Goal: Entertainment & Leisure: Consume media (video, audio)

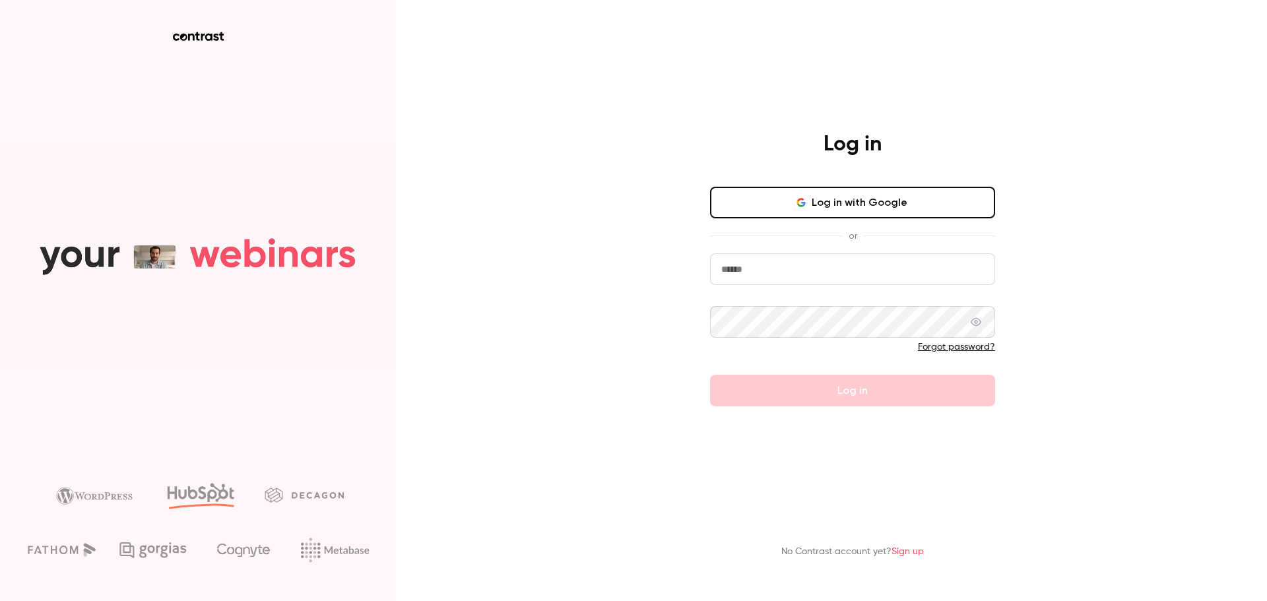
type input "**********"
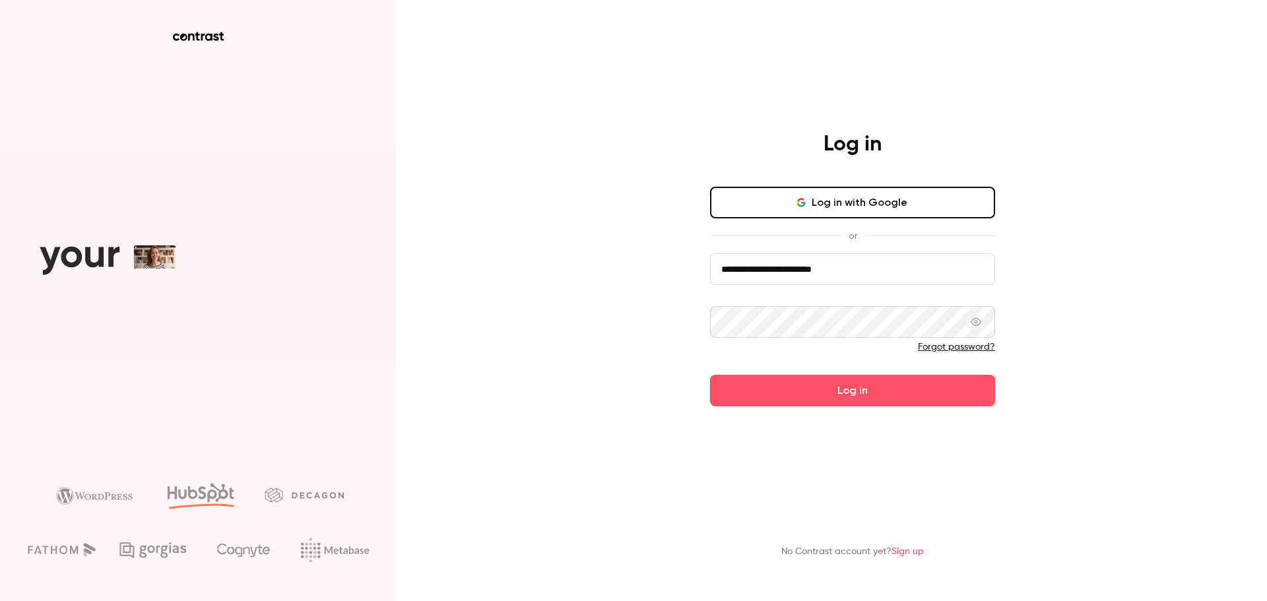
click at [808, 394] on form "**********" at bounding box center [852, 329] width 285 height 153
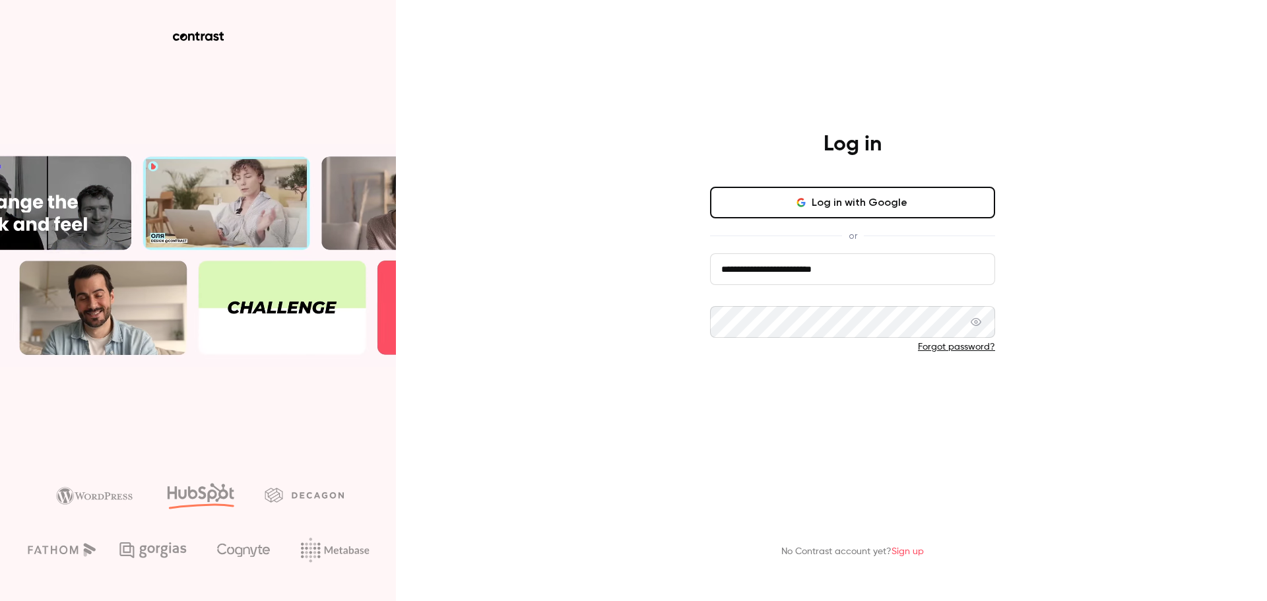
click at [808, 392] on button "Log in" at bounding box center [852, 391] width 285 height 32
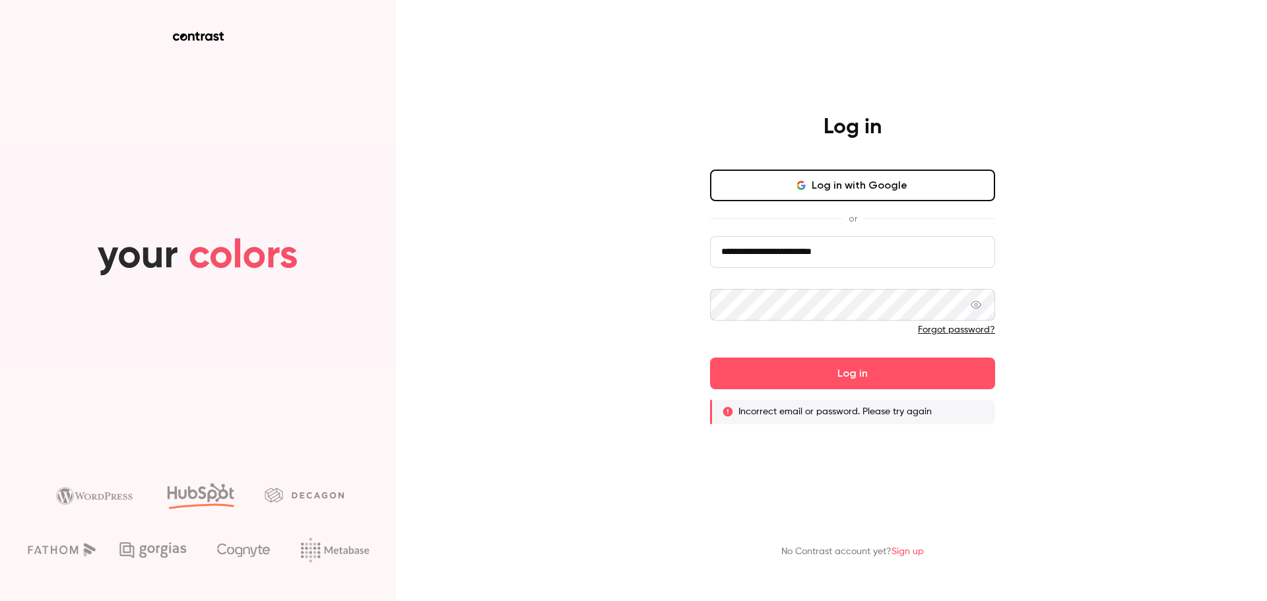
click at [973, 309] on icon at bounding box center [976, 305] width 11 height 11
click at [979, 308] on icon at bounding box center [976, 305] width 11 height 11
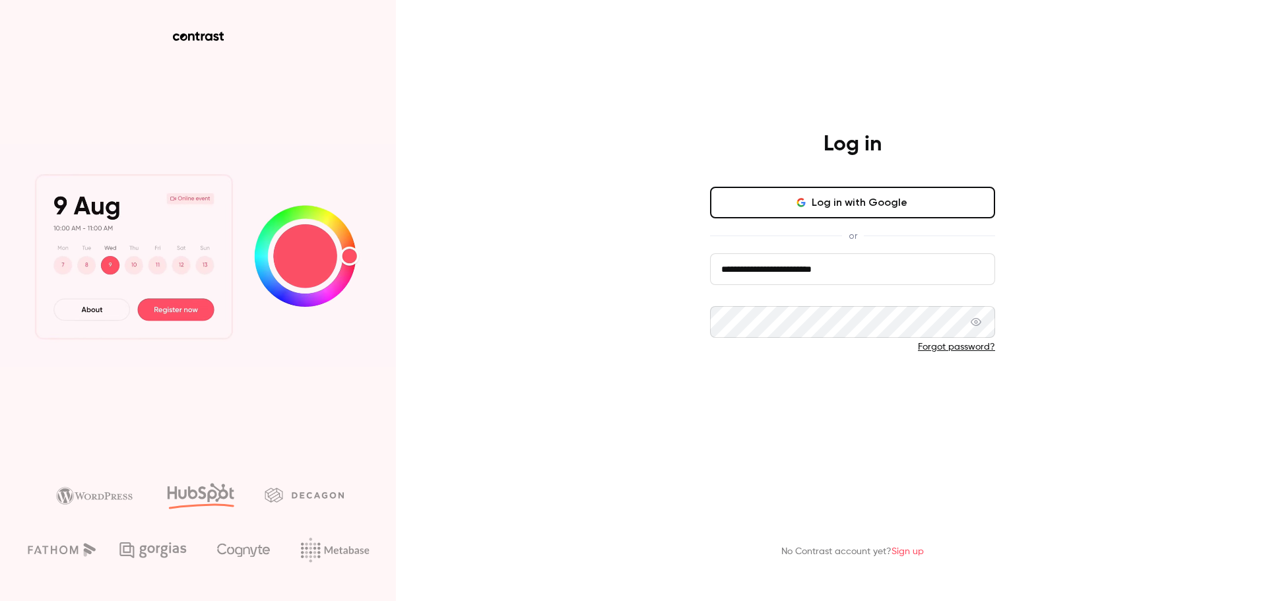
click at [830, 389] on button "Log in" at bounding box center [852, 391] width 285 height 32
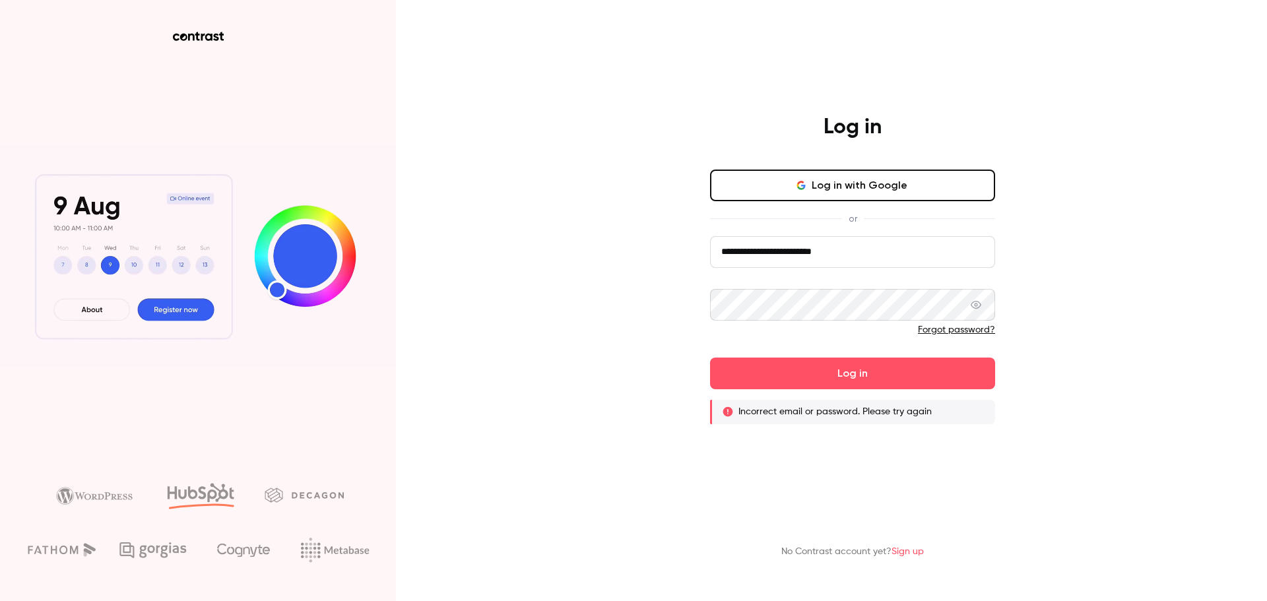
click at [973, 329] on link "Forgot password?" at bounding box center [956, 329] width 77 height 9
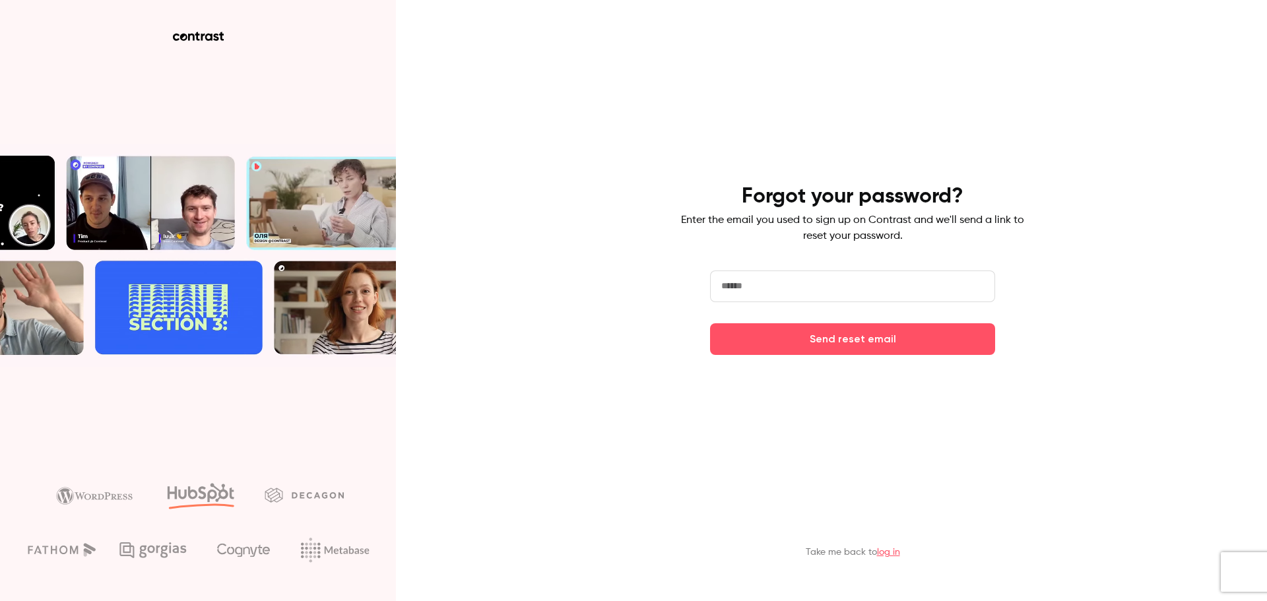
click at [834, 300] on input "email" at bounding box center [852, 287] width 285 height 32
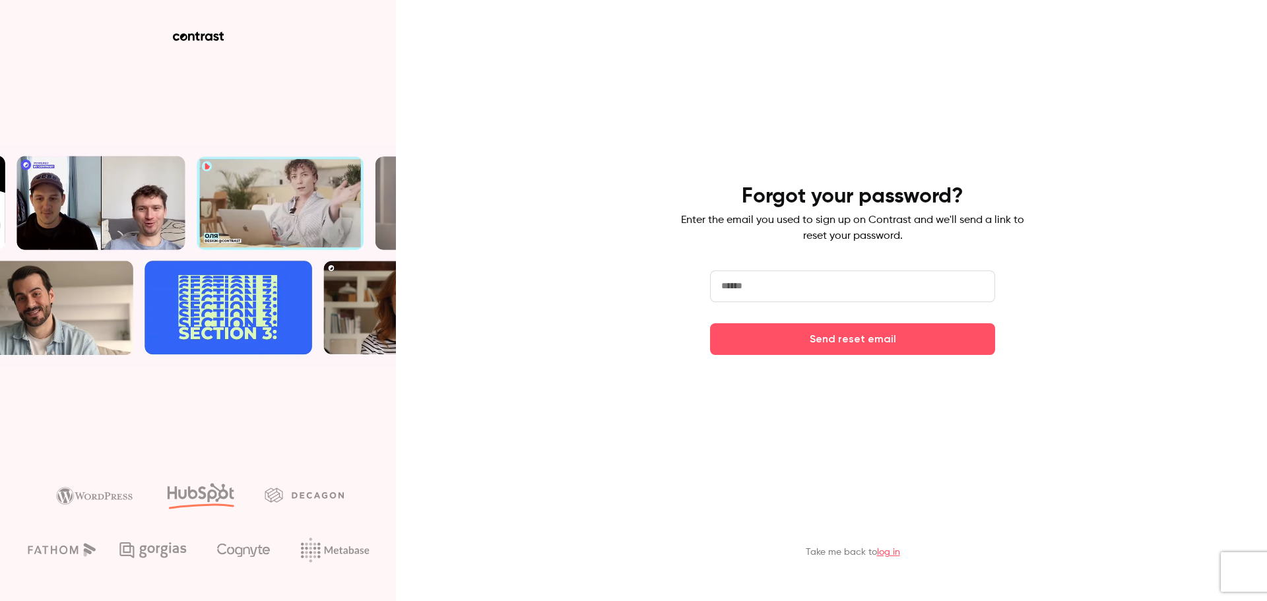
type input "**********"
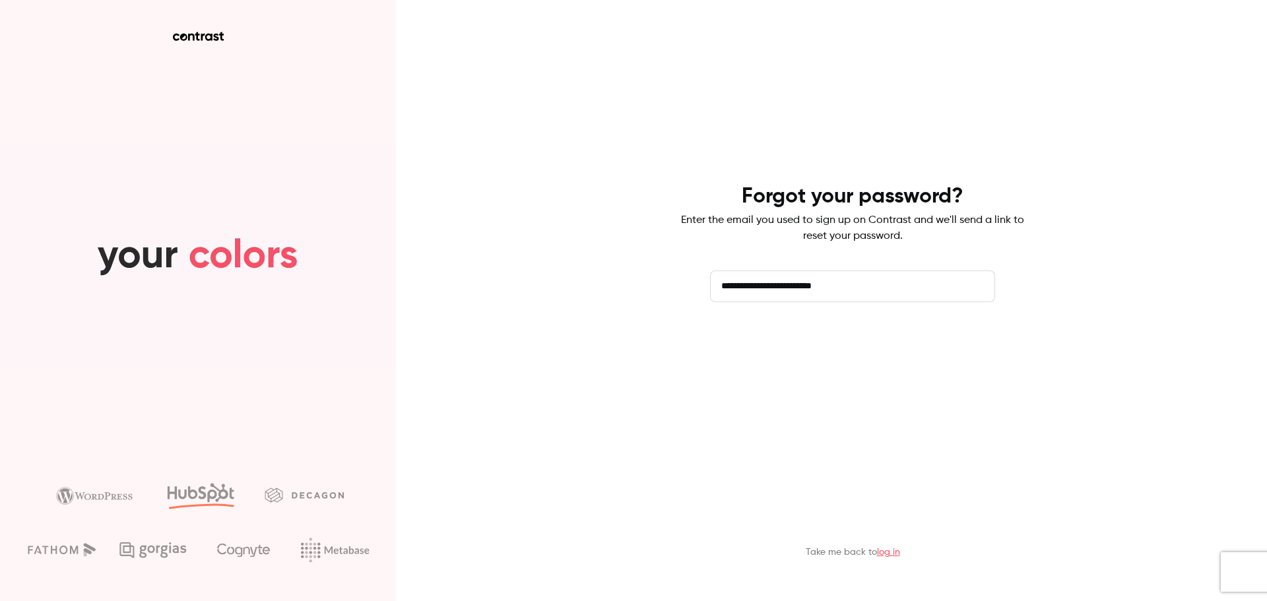
click at [785, 338] on button "Send reset email" at bounding box center [852, 339] width 285 height 32
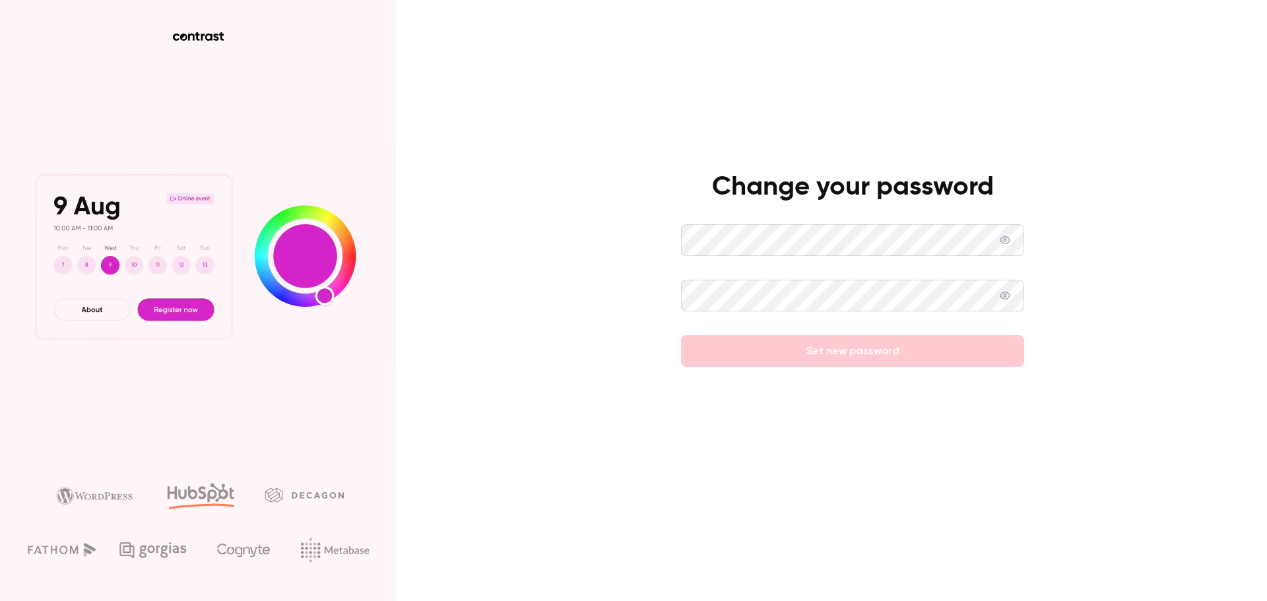
click at [1004, 238] on icon at bounding box center [1005, 240] width 11 height 11
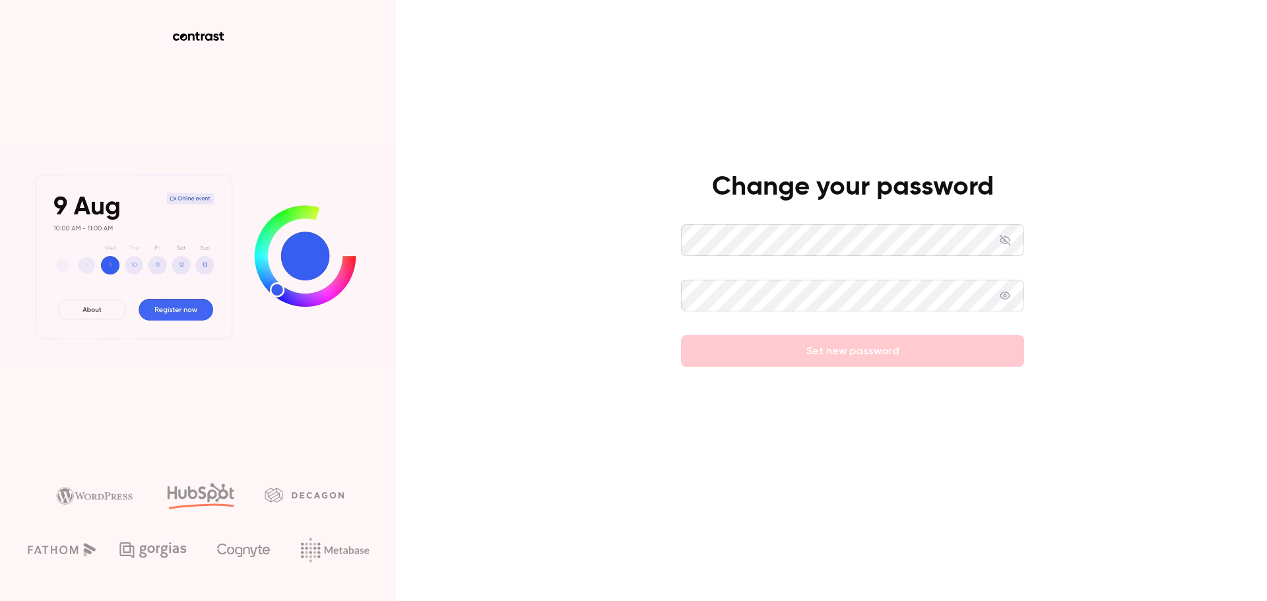
click at [1004, 238] on icon at bounding box center [1005, 240] width 11 height 11
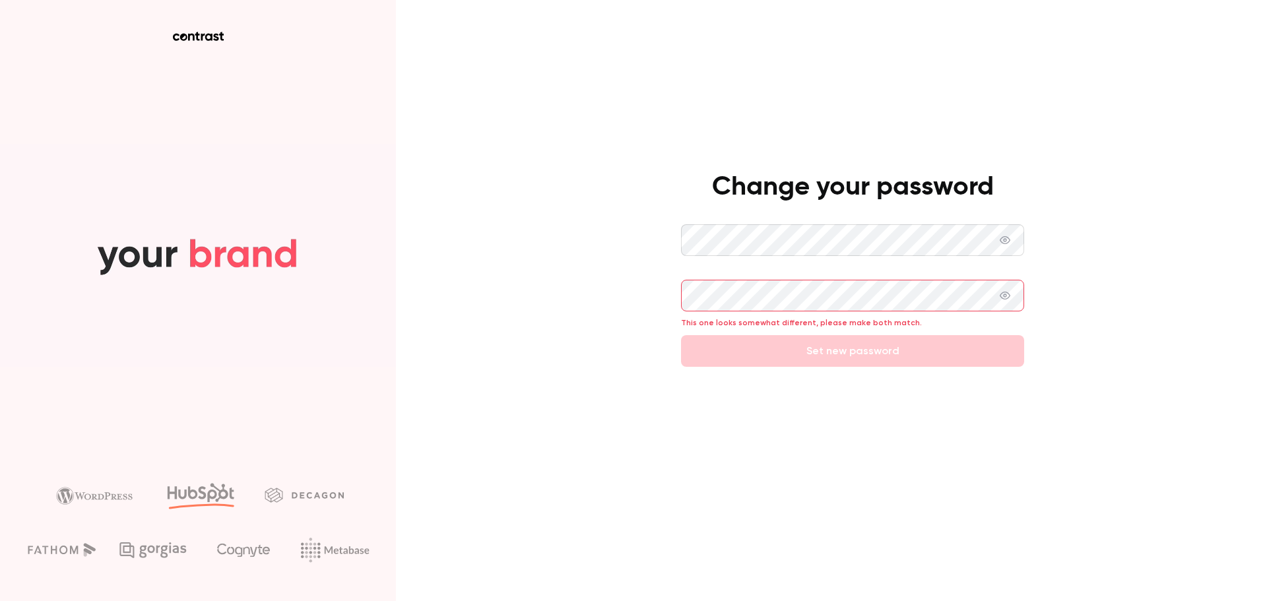
click at [575, 251] on div "Change your password This one looks somewhat different, please make both match.…" at bounding box center [633, 300] width 1267 height 601
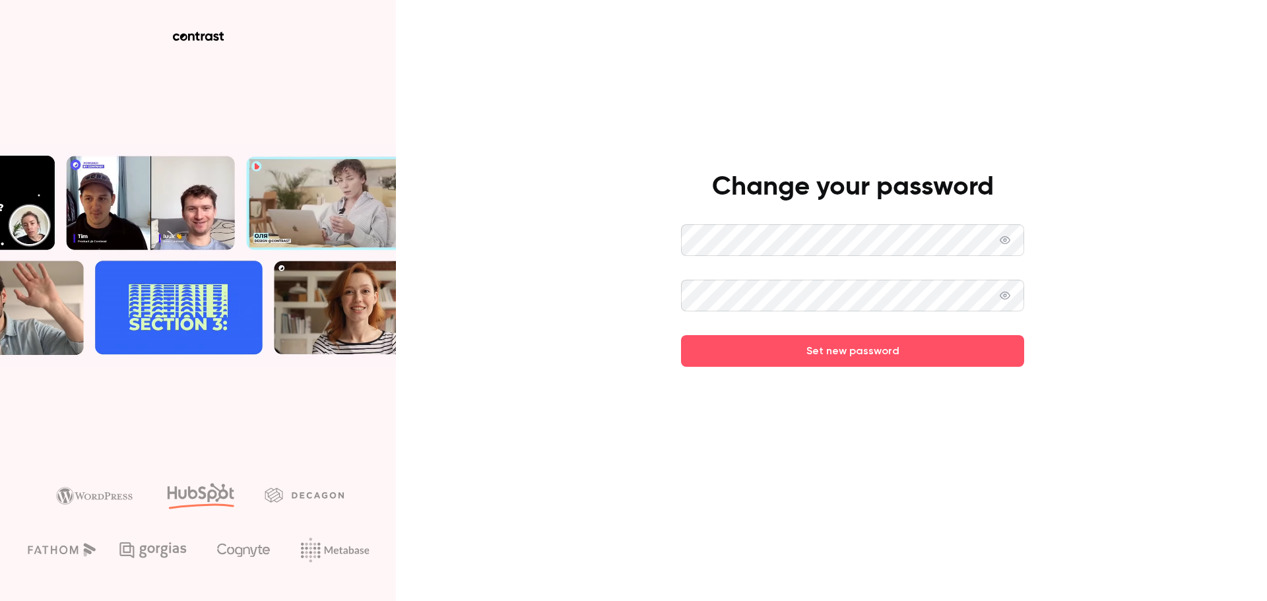
click at [1001, 246] on span at bounding box center [1005, 240] width 11 height 32
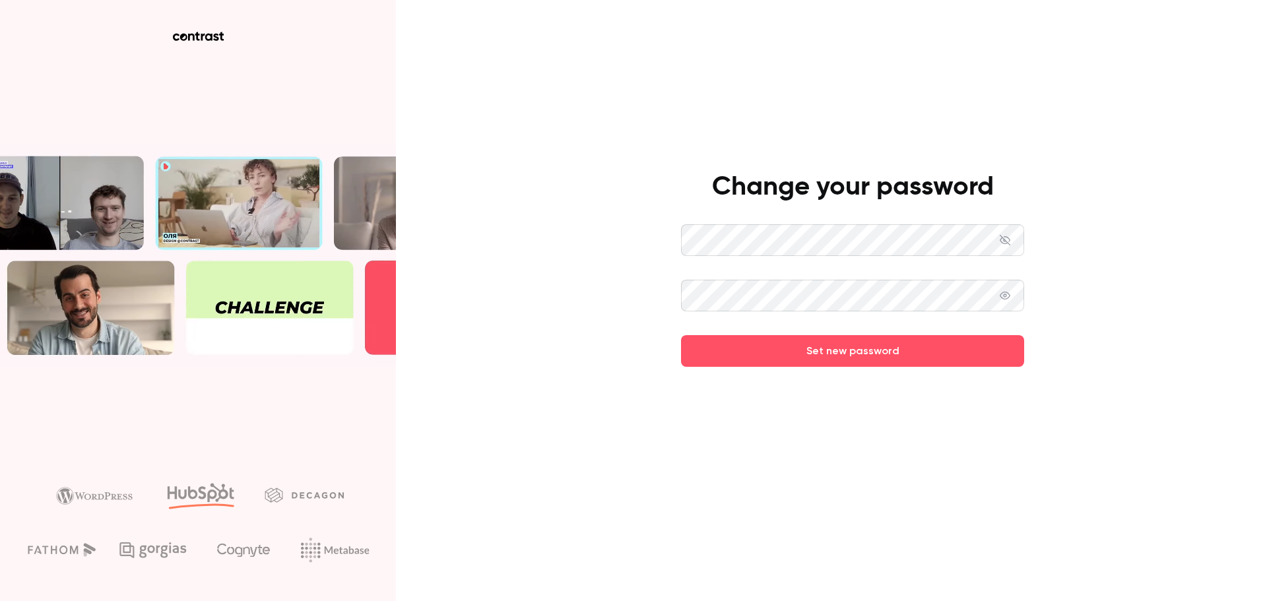
click at [1009, 297] on icon at bounding box center [1005, 296] width 11 height 8
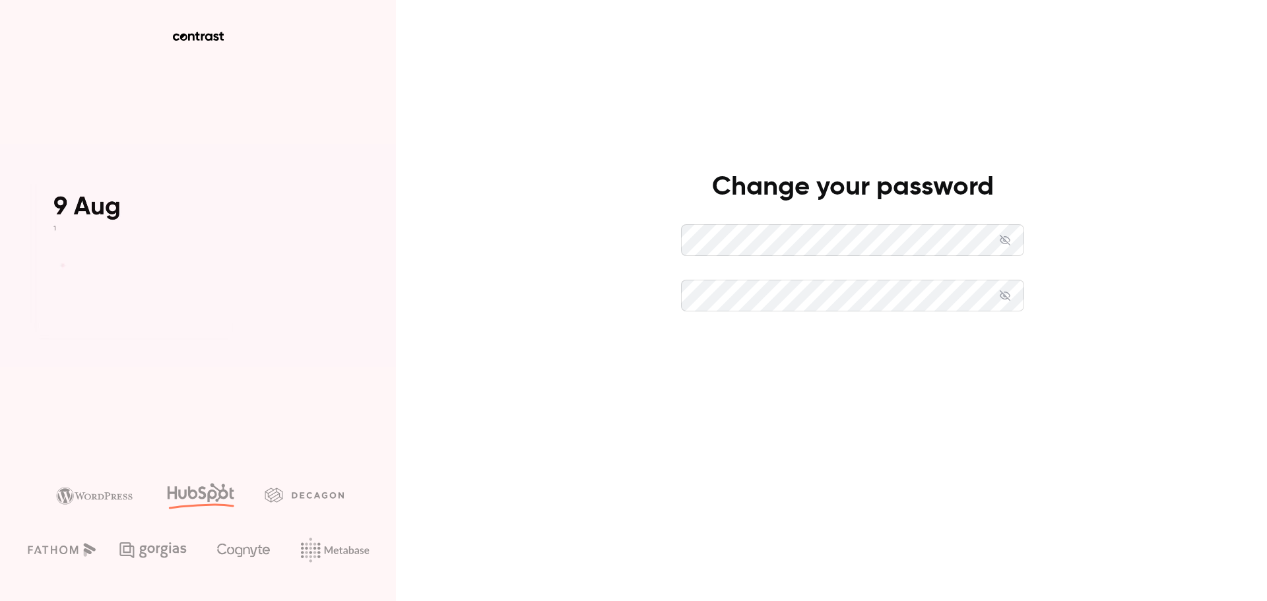
click at [942, 350] on button "Set new password" at bounding box center [852, 351] width 343 height 32
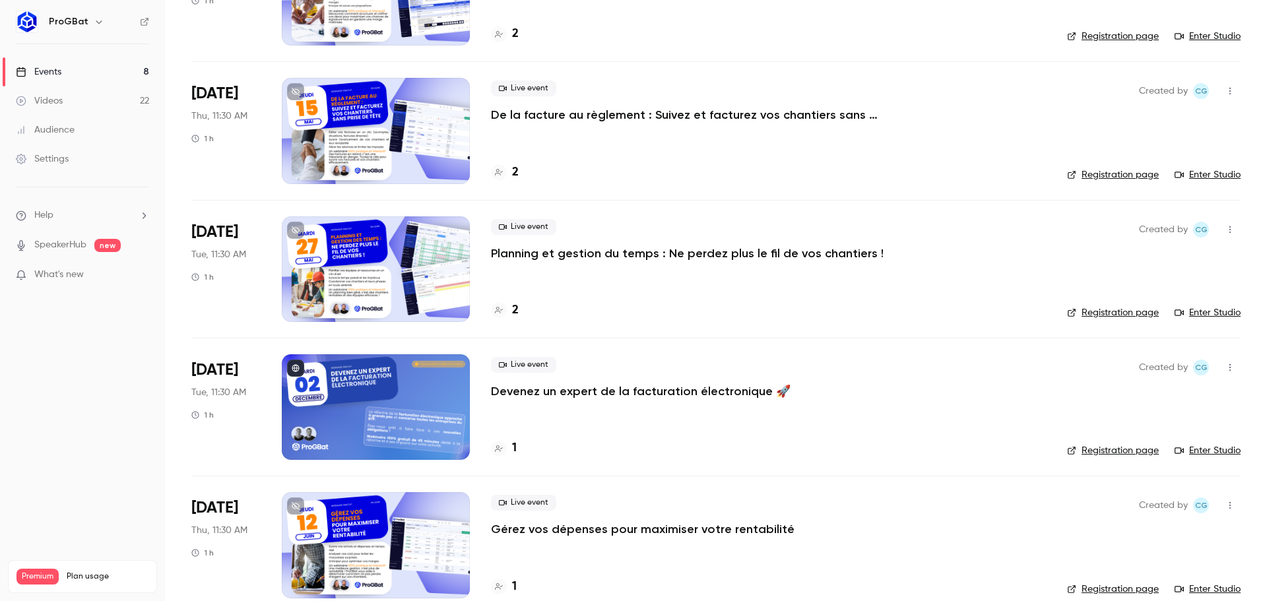
scroll to position [594, 0]
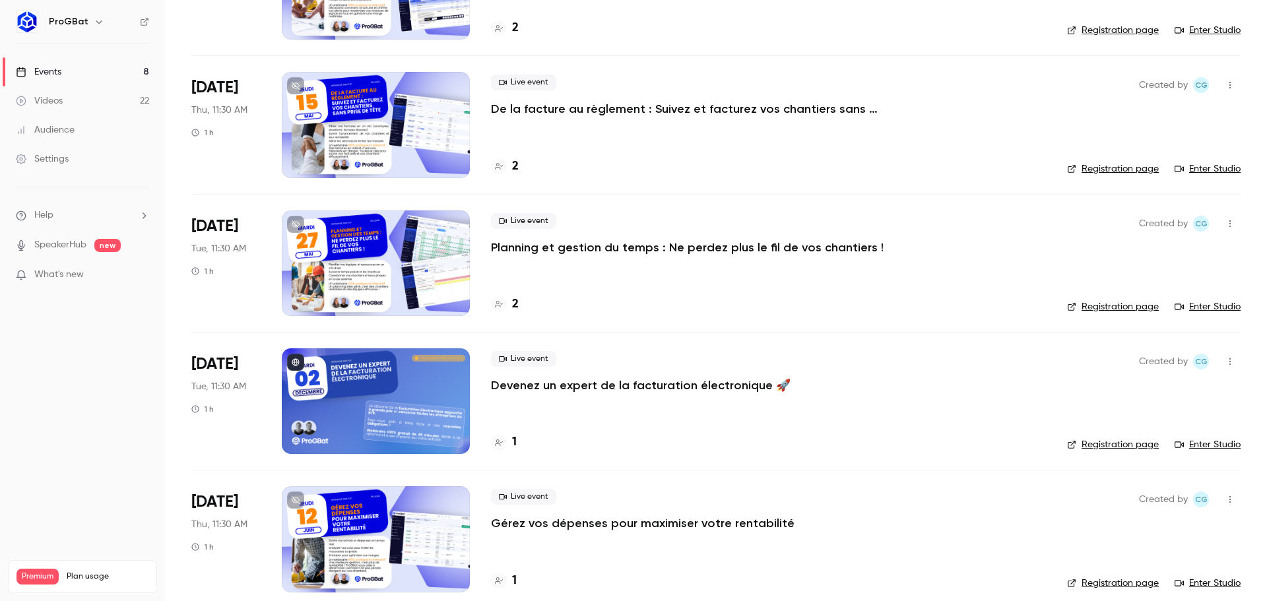
click at [92, 100] on link "Videos 22" at bounding box center [82, 100] width 165 height 29
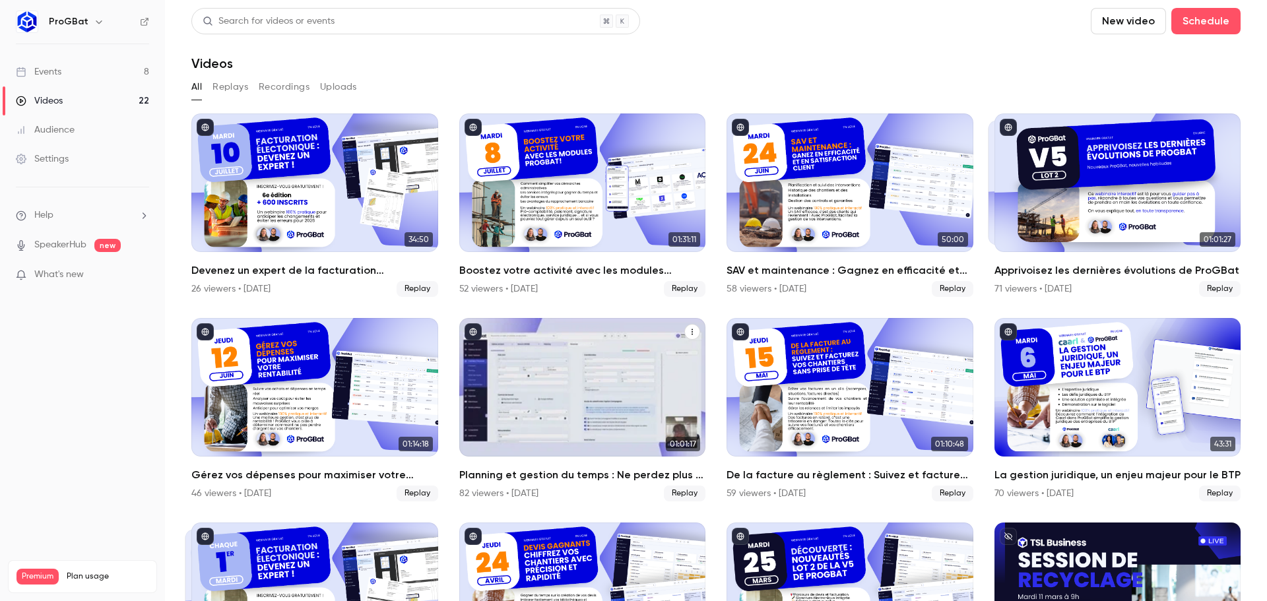
click at [612, 398] on div "Planning et gestion du temps : Ne perdez plus le fil de vos chantiers !" at bounding box center [582, 387] width 247 height 139
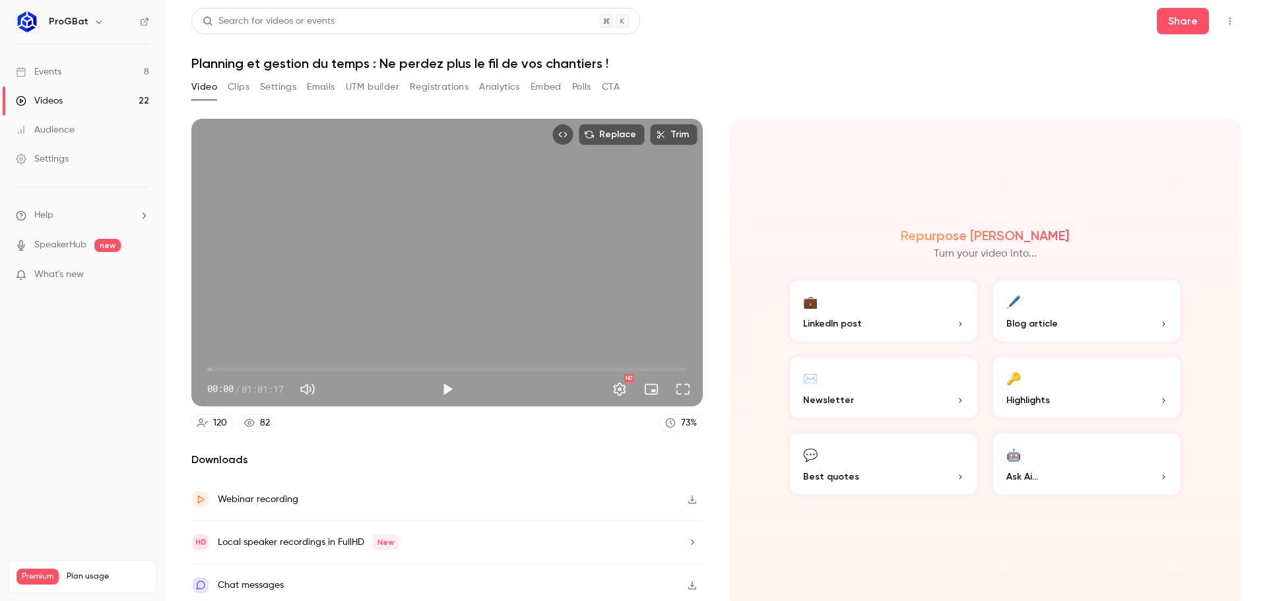
click at [230, 83] on button "Clips" at bounding box center [239, 87] width 22 height 21
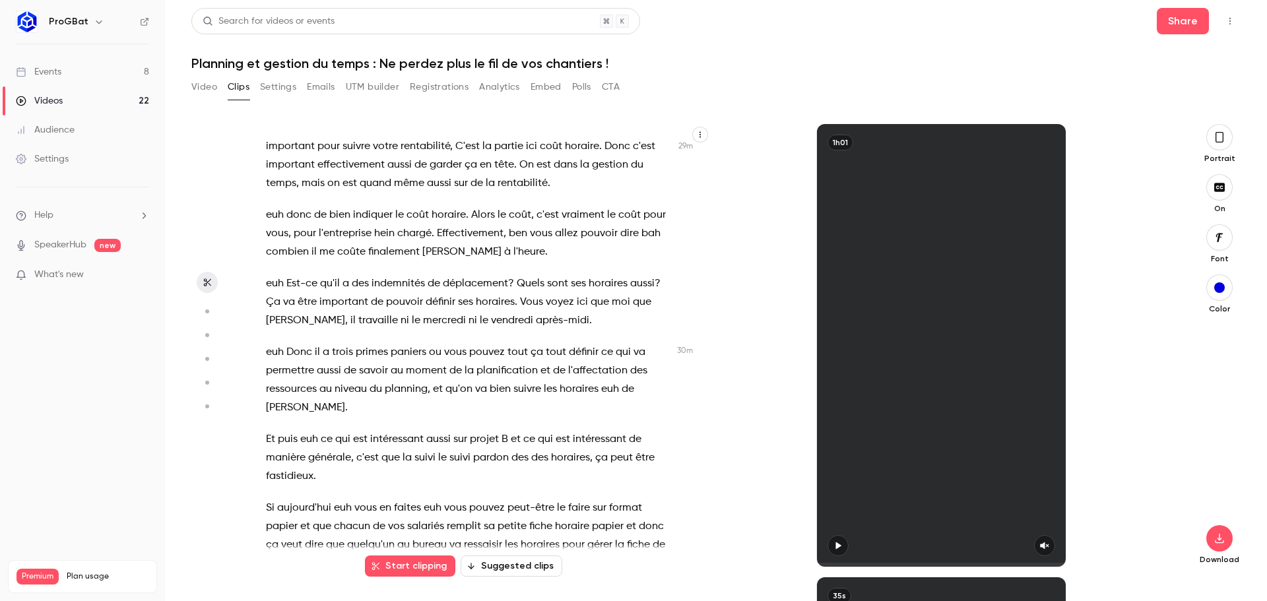
scroll to position [12284, 0]
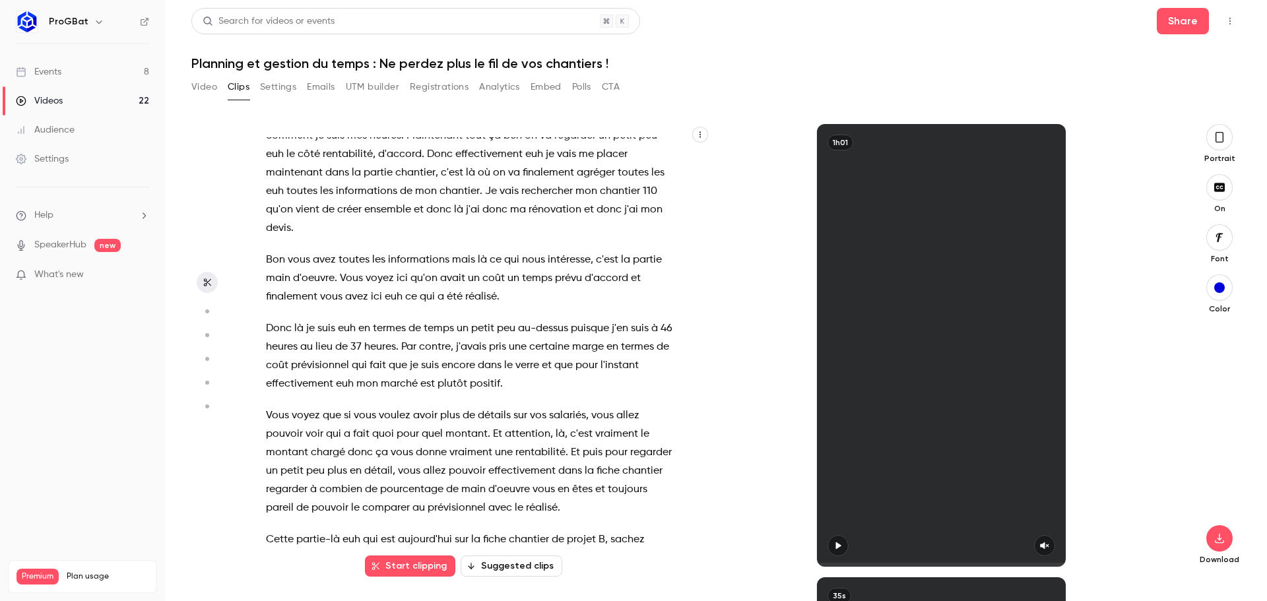
click at [1080, 16] on div "Search for videos or events Share" at bounding box center [715, 21] width 1049 height 26
drag, startPoint x: 705, startPoint y: 82, endPoint x: 698, endPoint y: 66, distance: 18.0
click at [698, 66] on h1 "Planning et gestion du temps : Ne perdez plus le fil de vos chantiers !" at bounding box center [715, 63] width 1049 height 16
drag, startPoint x: 698, startPoint y: 84, endPoint x: 690, endPoint y: 46, distance: 39.2
click at [690, 46] on header "Search for videos or events Share Planning et gestion du temps : Ne perdez plus…" at bounding box center [715, 39] width 1049 height 63
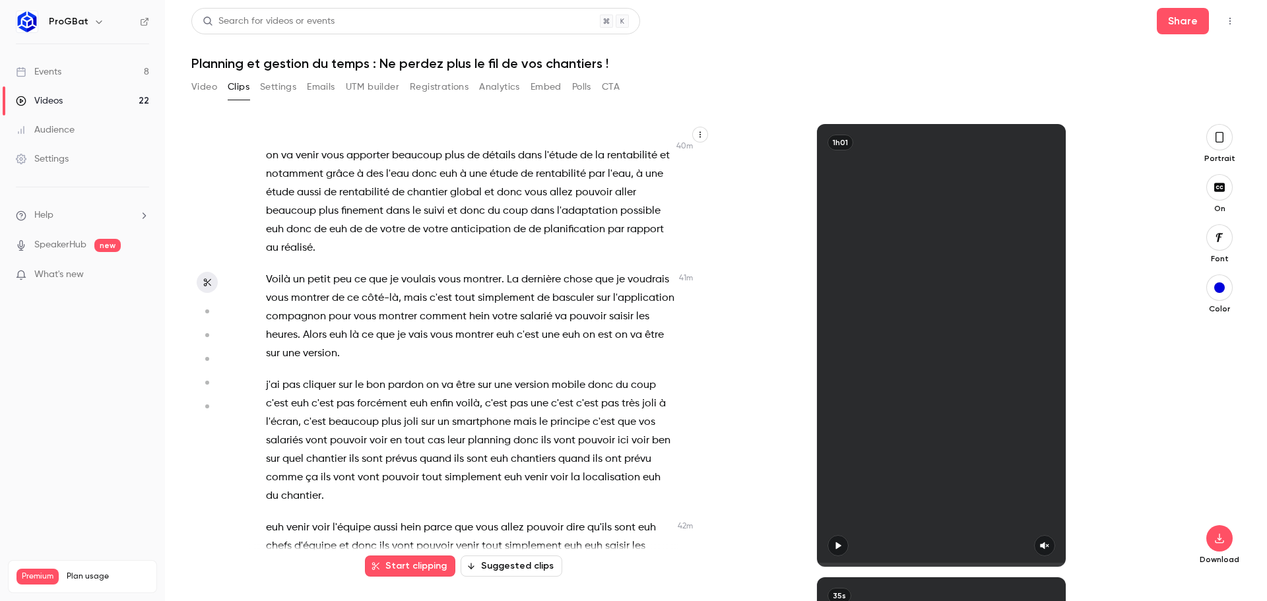
scroll to position [12738, 0]
